Goal: Information Seeking & Learning: Find specific fact

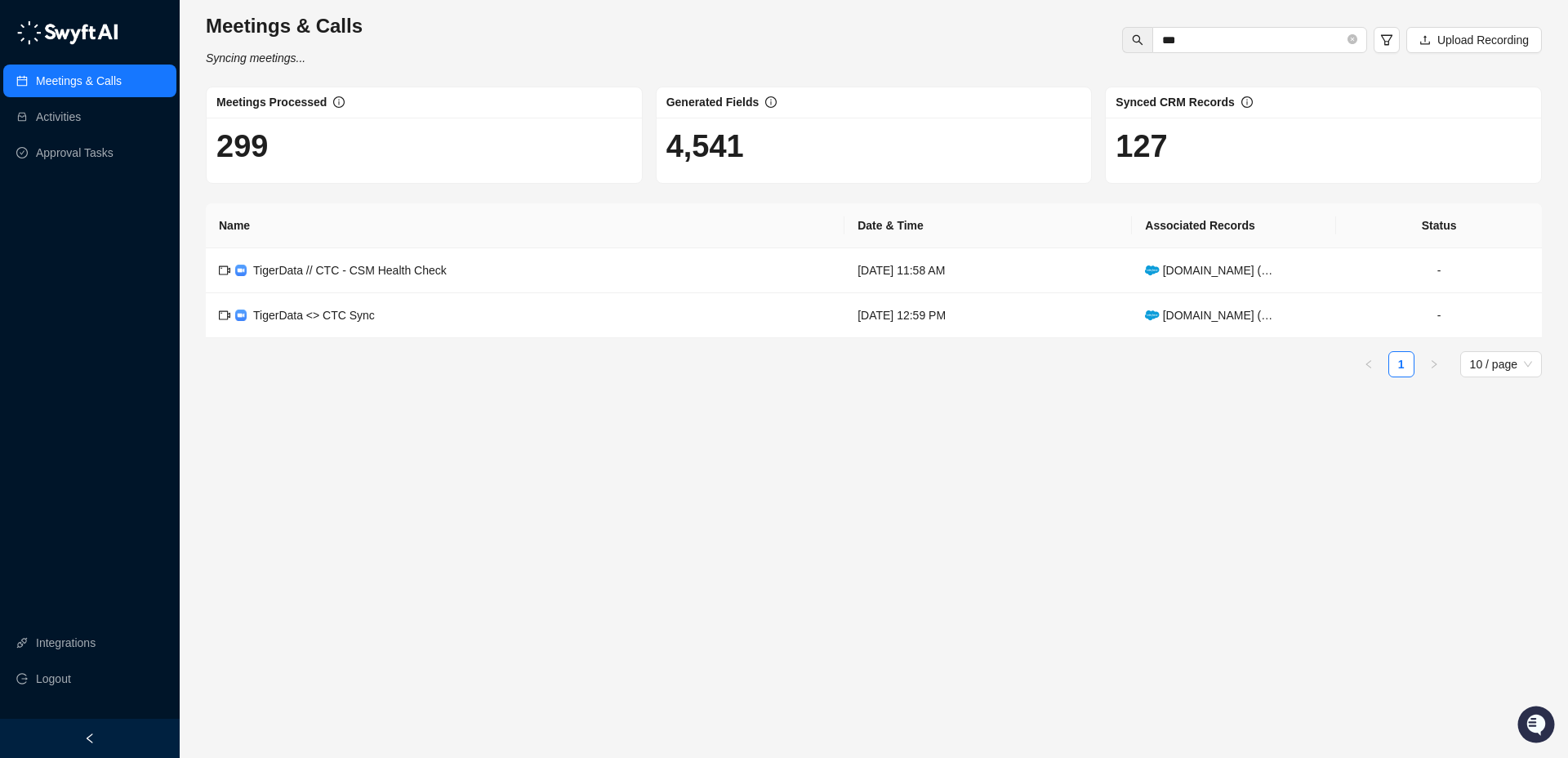
click at [99, 78] on link "Meetings & Calls" at bounding box center [79, 80] width 86 height 33
click at [102, 81] on link "Meetings & Calls" at bounding box center [79, 80] width 86 height 33
click at [1191, 38] on input "***" at bounding box center [1254, 40] width 182 height 18
type input "*"
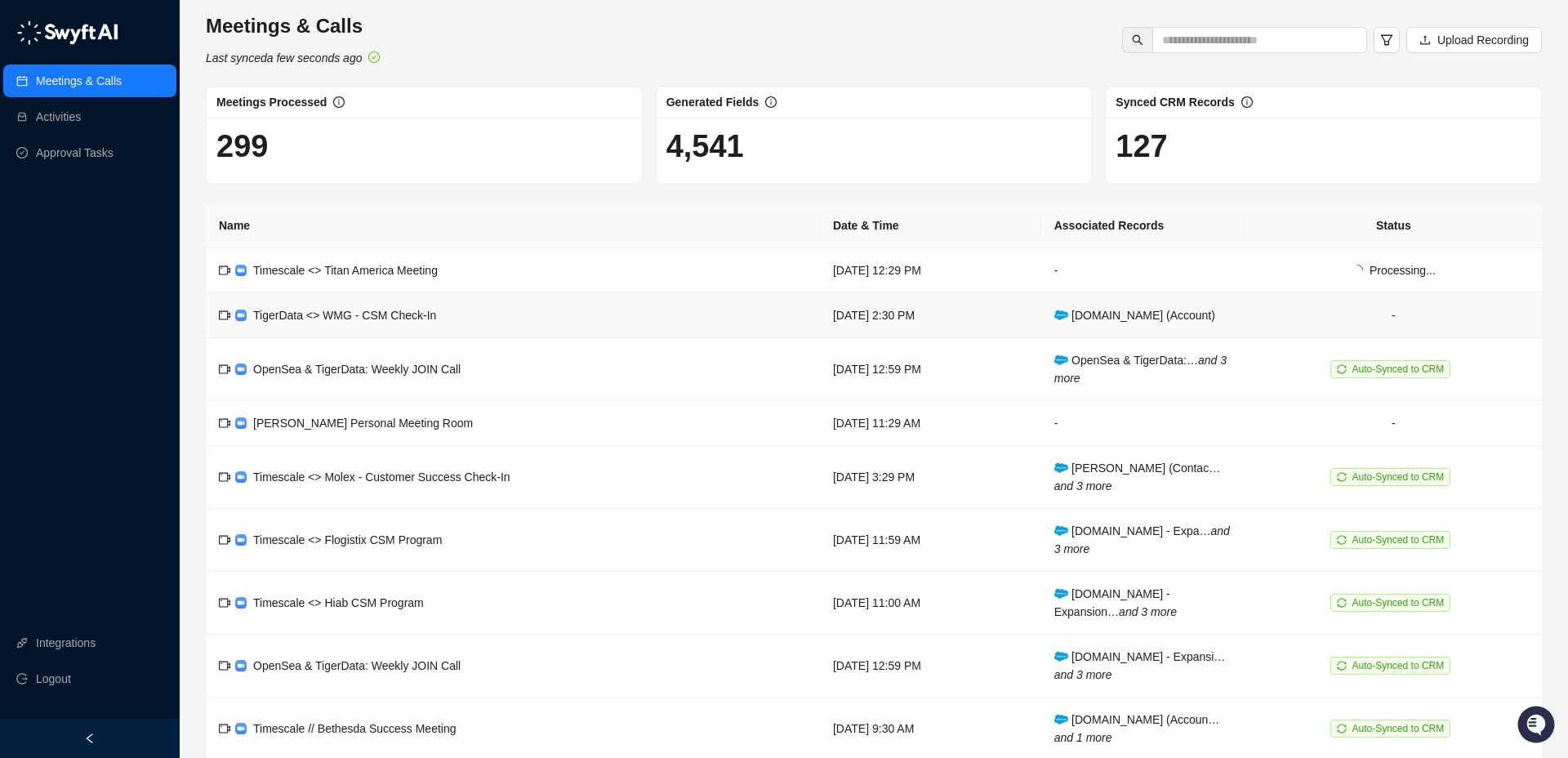
click at [647, 320] on td "TigerData <> WMG - CSM Check-In" at bounding box center [512, 316] width 614 height 45
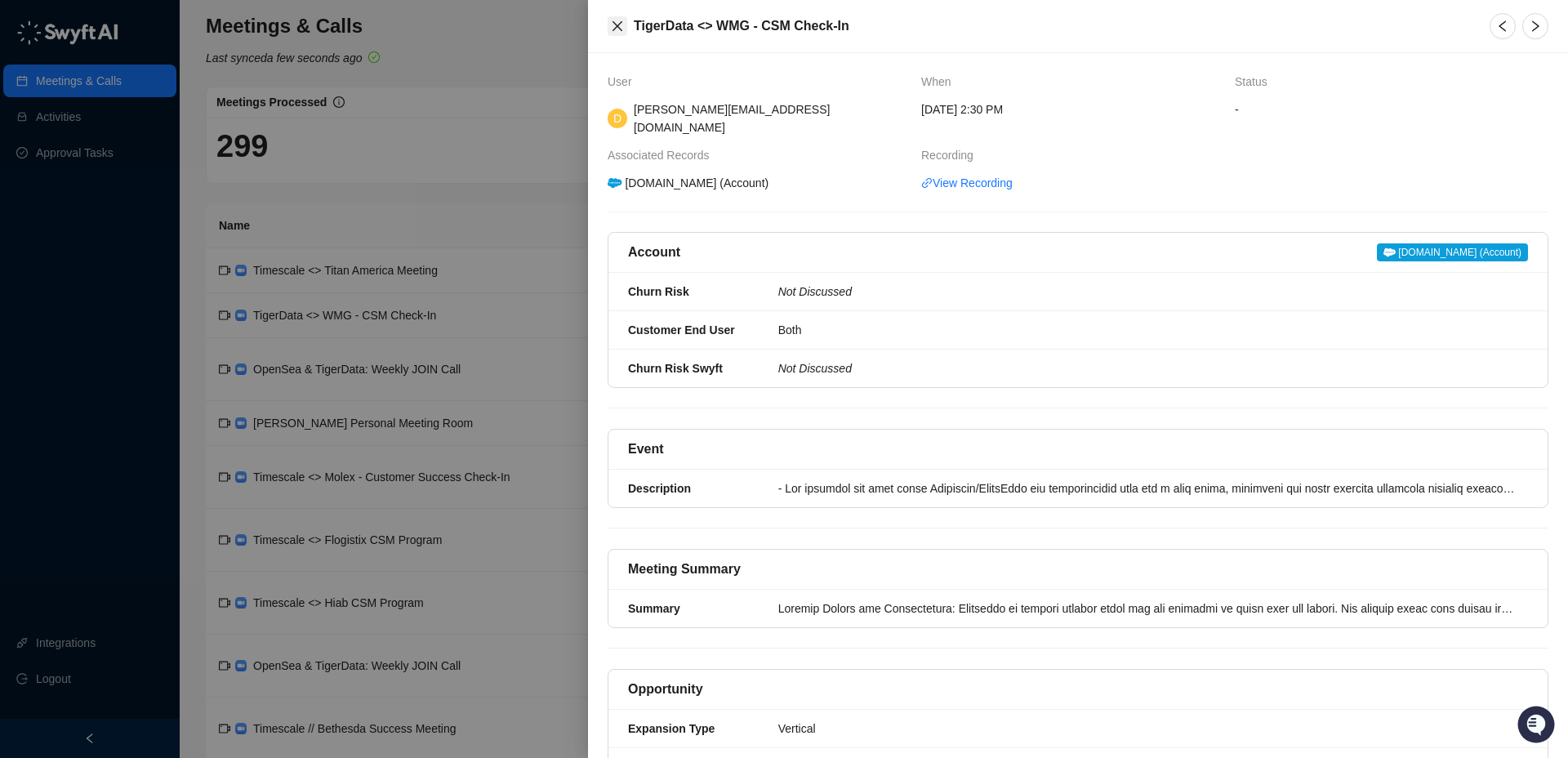
click at [618, 21] on icon "close" at bounding box center [618, 26] width 13 height 13
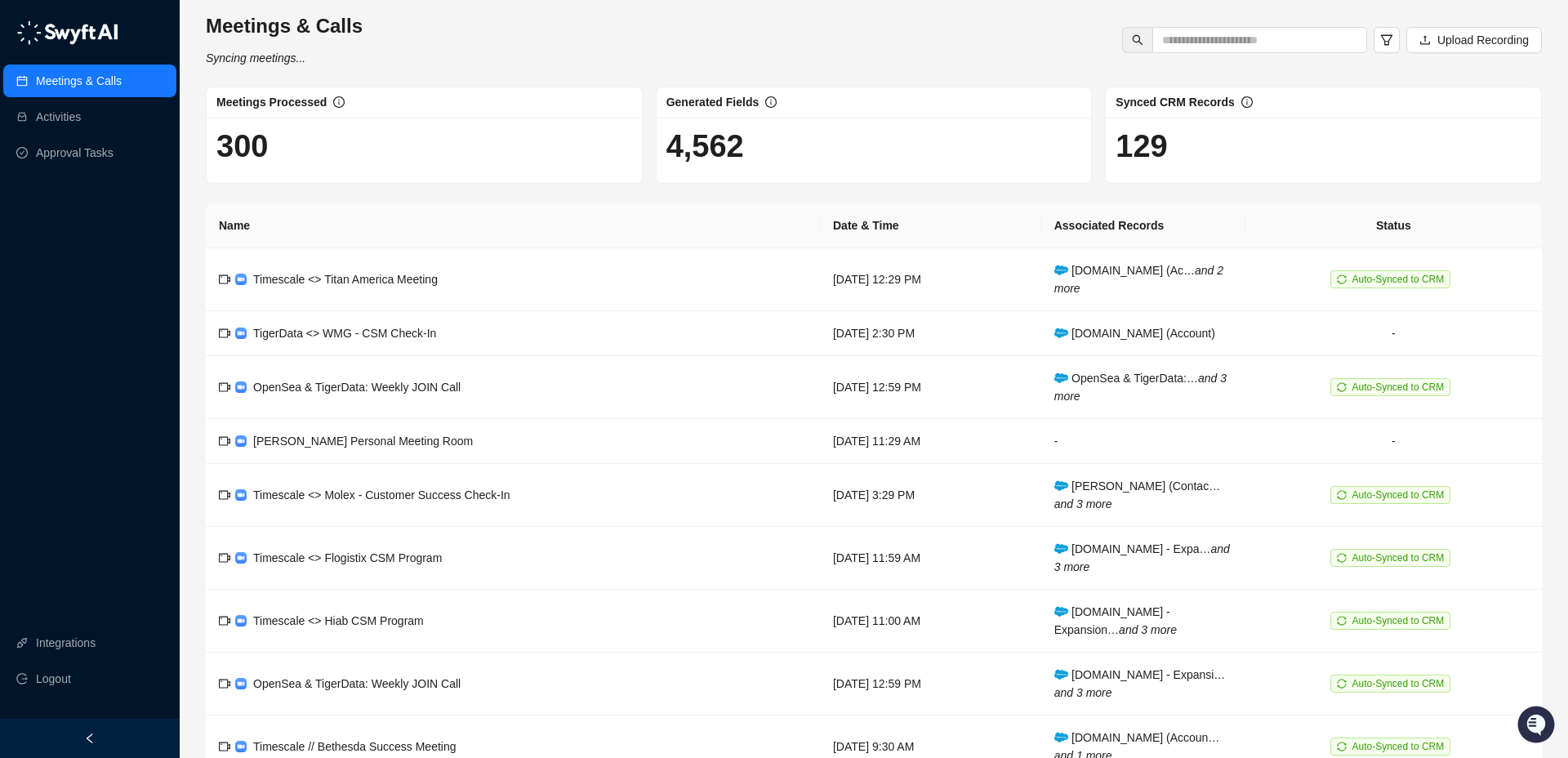
drag, startPoint x: 116, startPoint y: 72, endPoint x: 130, endPoint y: 69, distance: 14.3
click at [118, 71] on link "Meetings & Calls" at bounding box center [79, 80] width 86 height 33
click at [682, 279] on td "Timescale <> Titan America Meeting" at bounding box center [512, 279] width 614 height 63
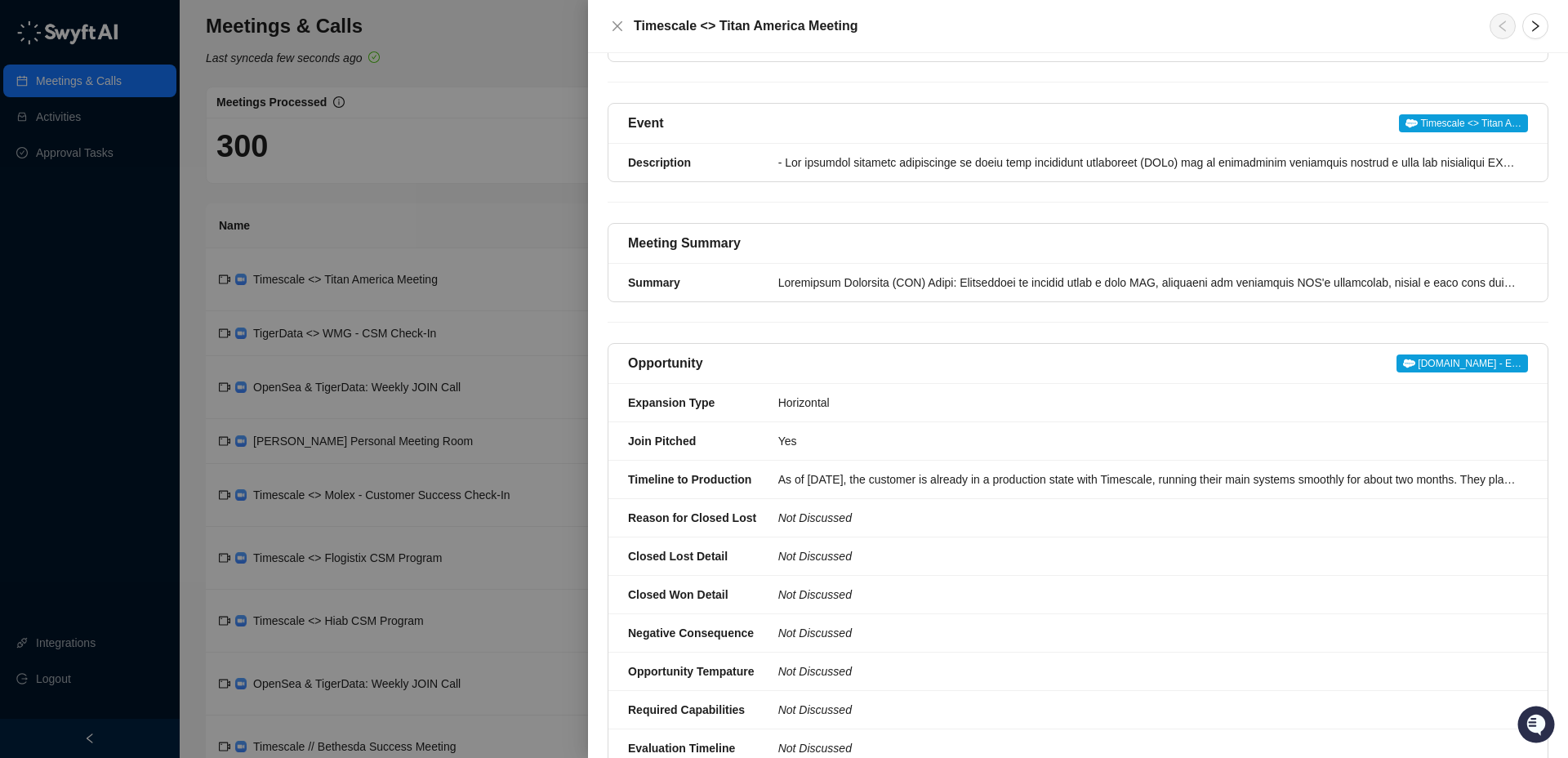
scroll to position [378, 0]
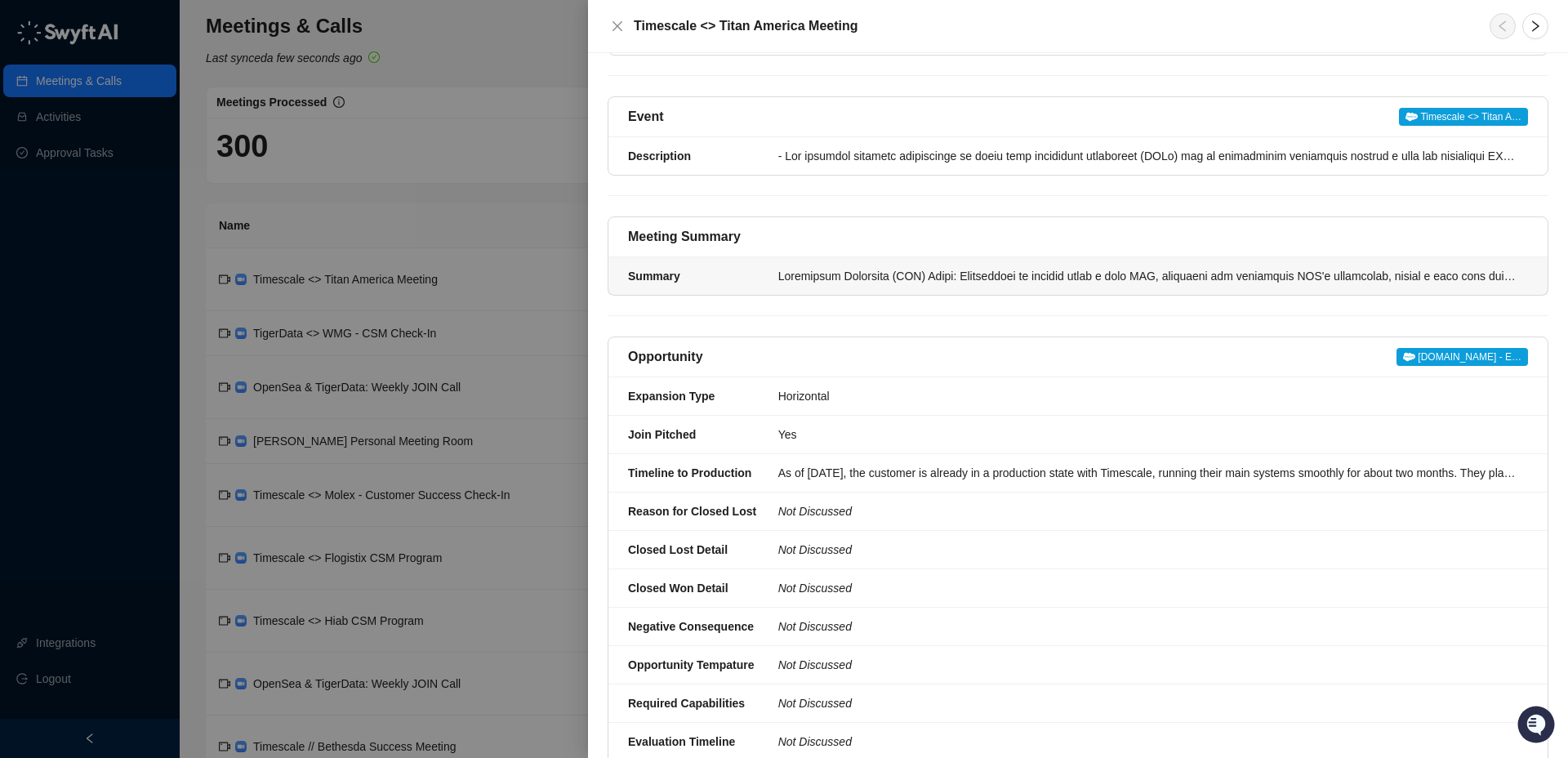
click at [799, 279] on div at bounding box center [1148, 277] width 740 height 18
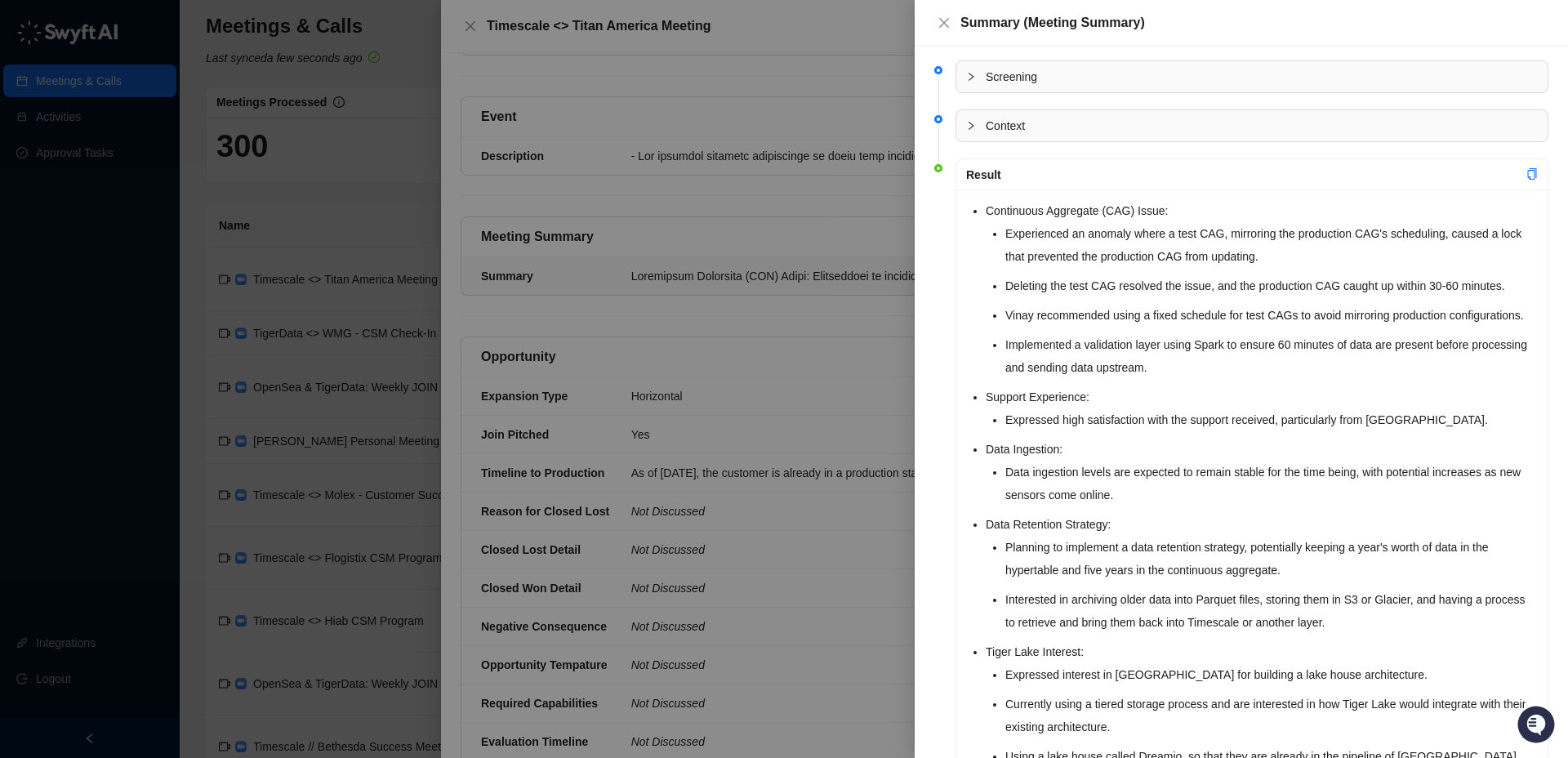
click at [971, 211] on div "Continuous Aggregate (CAG) Issue: Experienced an anomaly where a test CAG, mirr…" at bounding box center [1252, 618] width 592 height 856
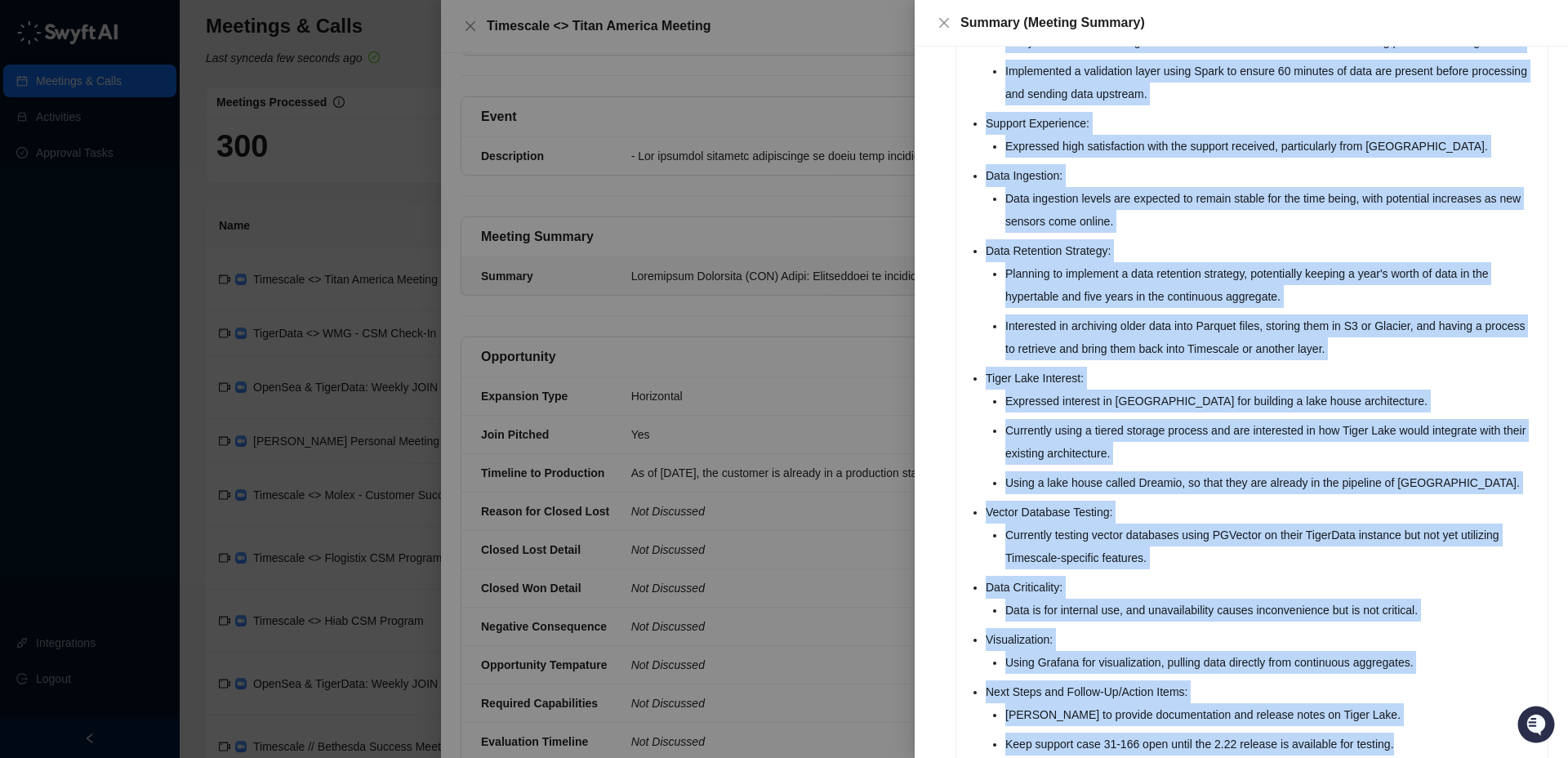
scroll to position [353, 0]
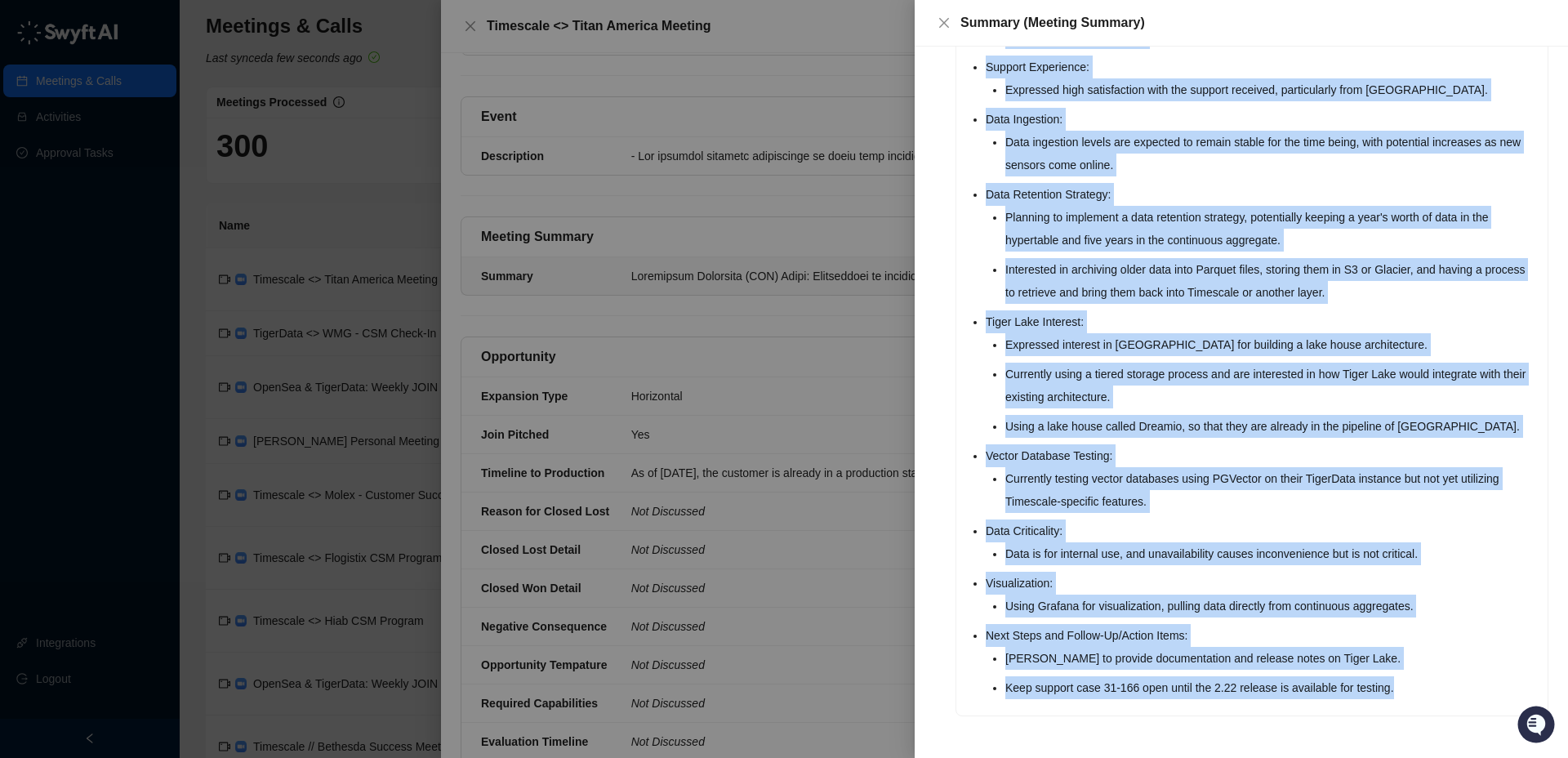
drag, startPoint x: 971, startPoint y: 211, endPoint x: 1415, endPoint y: 679, distance: 645.1
click at [1423, 680] on ul "Continuous Aggregate (CAG) Issue: Experienced an anomaly where a test CAG, mirr…" at bounding box center [1262, 284] width 552 height 830
copy ul "Continuous Aggregate (CAG) Issue: Experienced an anomaly where a test CAG, mirr…"
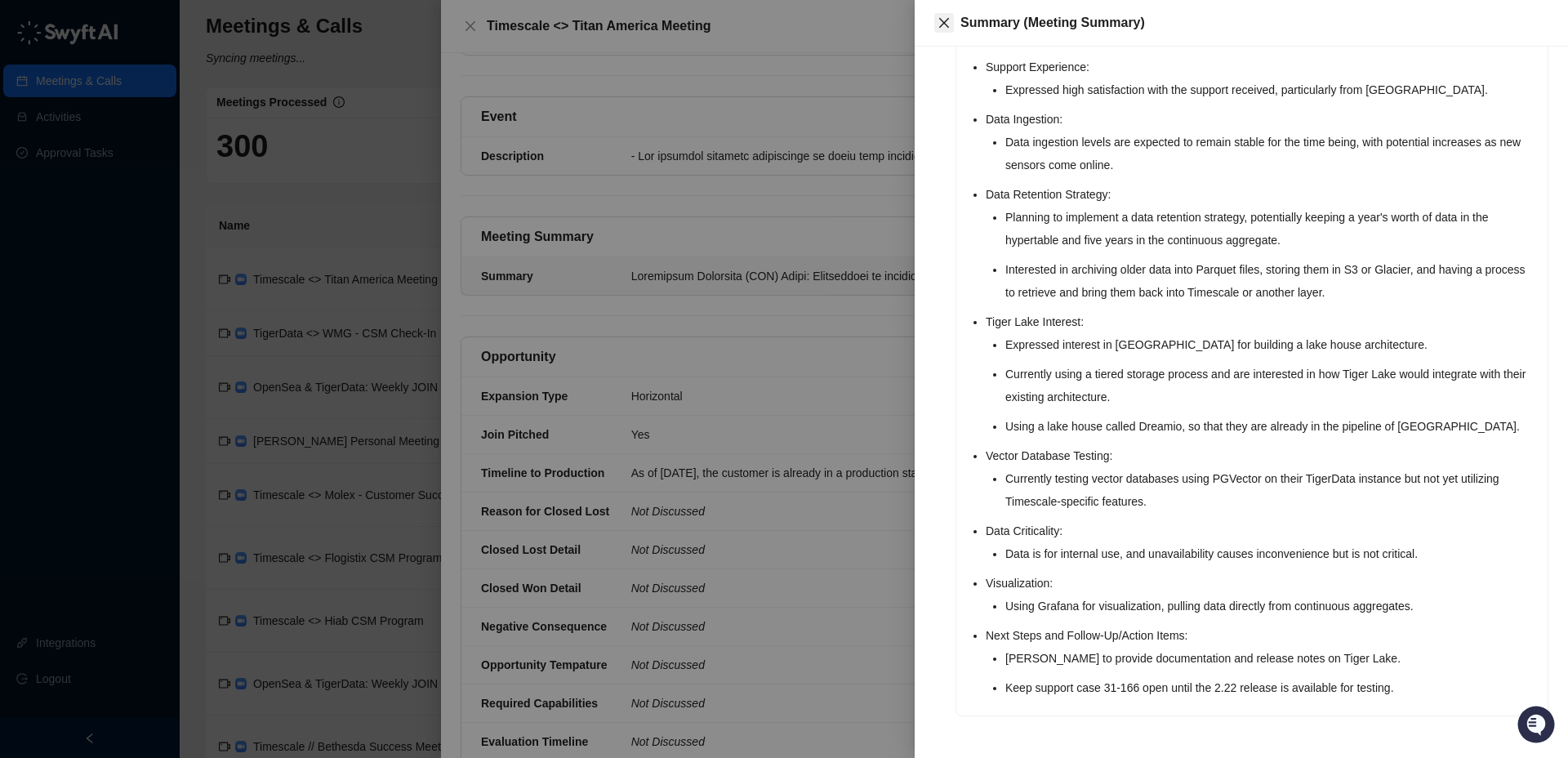
click at [946, 20] on icon "close" at bounding box center [944, 23] width 10 height 10
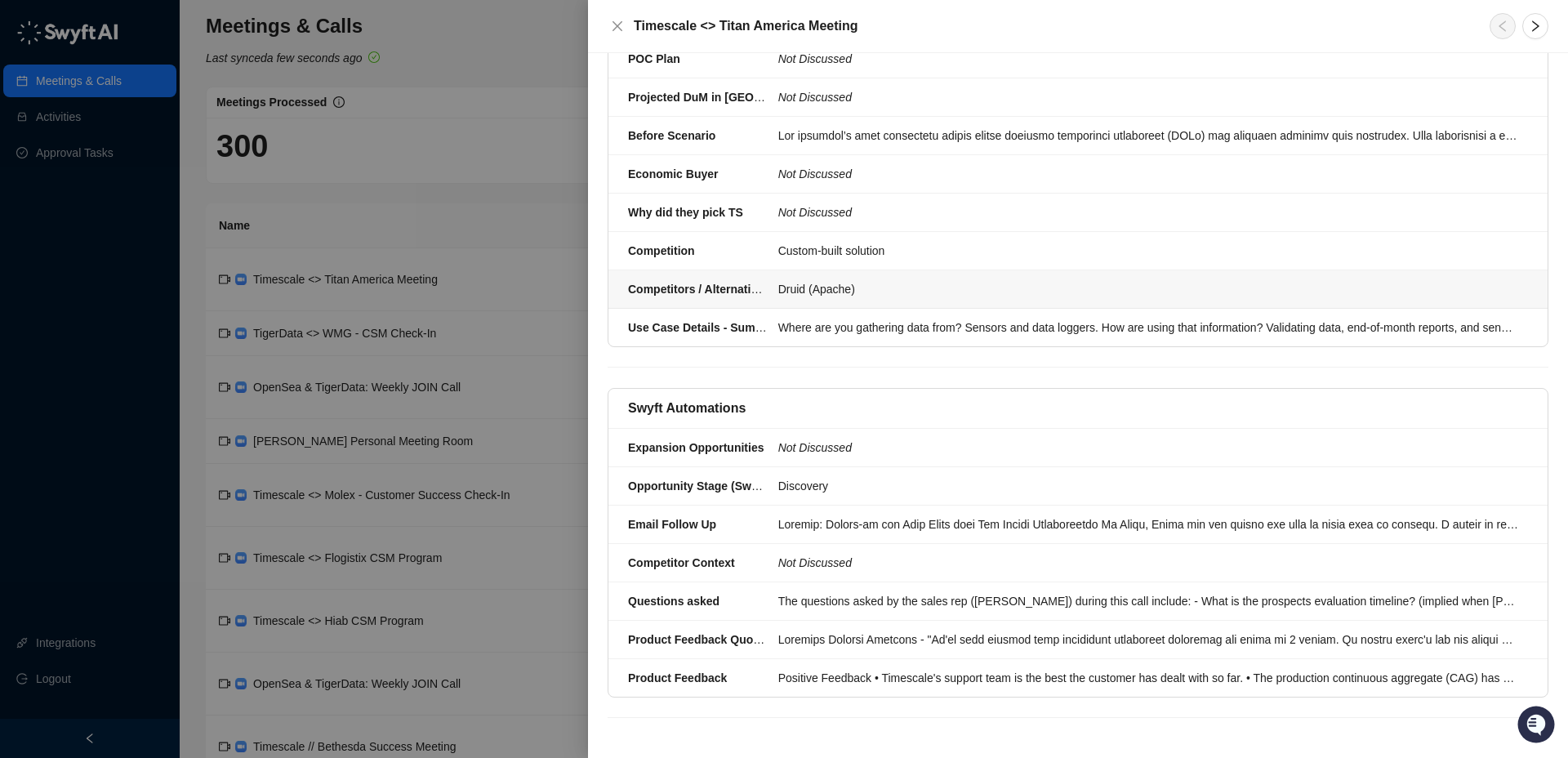
scroll to position [1638, 0]
click at [817, 526] on div at bounding box center [1148, 525] width 740 height 18
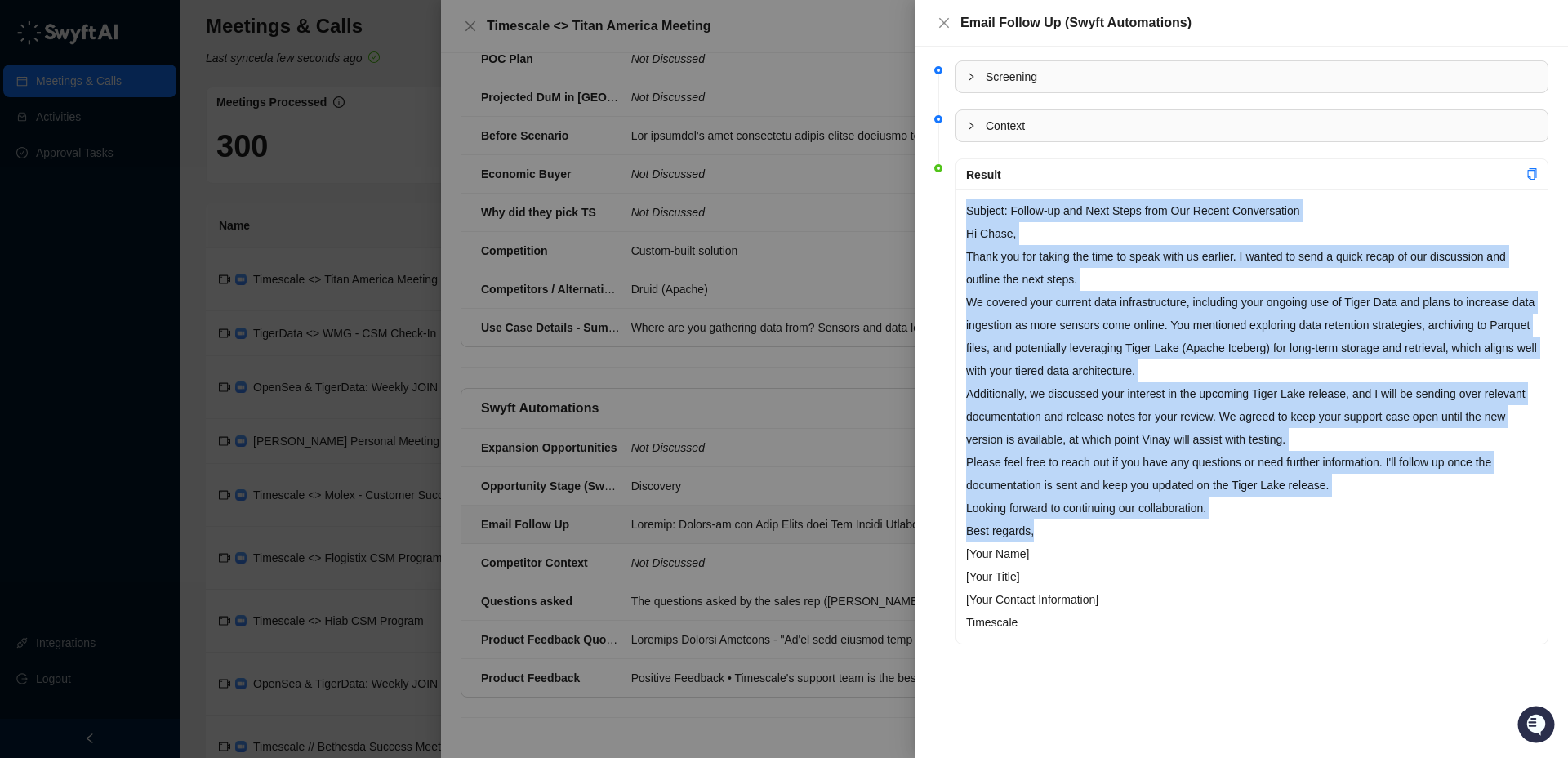
drag, startPoint x: 967, startPoint y: 211, endPoint x: 1235, endPoint y: 517, distance: 406.8
click at [1239, 521] on div "Subject: Follow-up and Next Steps from Our Recent Conversation Hi Chase, Thank …" at bounding box center [1252, 416] width 592 height 454
copy div "Subject: Follow-up and Next Steps from Our Recent Conversation Hi Chase, Thank …"
